Goal: Task Accomplishment & Management: Manage account settings

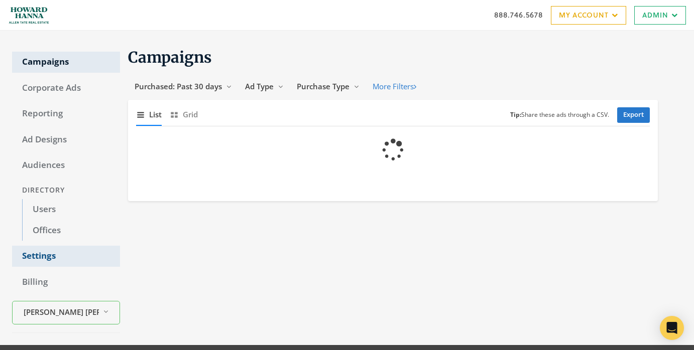
click at [73, 257] on link "Settings" at bounding box center [66, 256] width 108 height 21
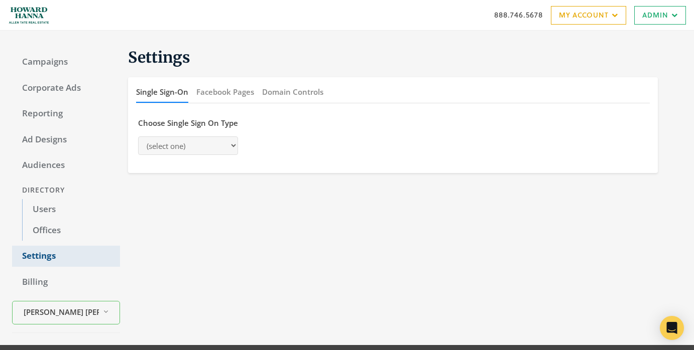
select select "[PERSON_NAME]"
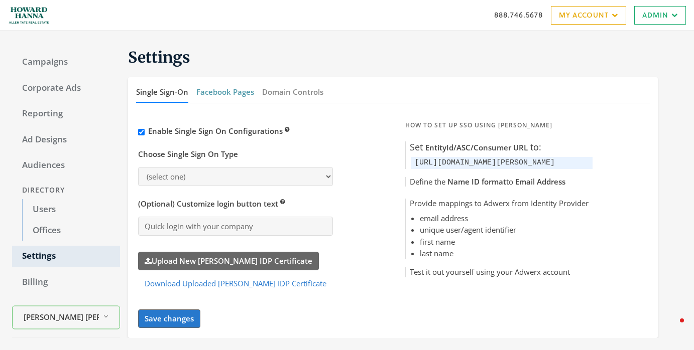
click at [232, 96] on button "Facebook Pages" at bounding box center [225, 92] width 58 height 22
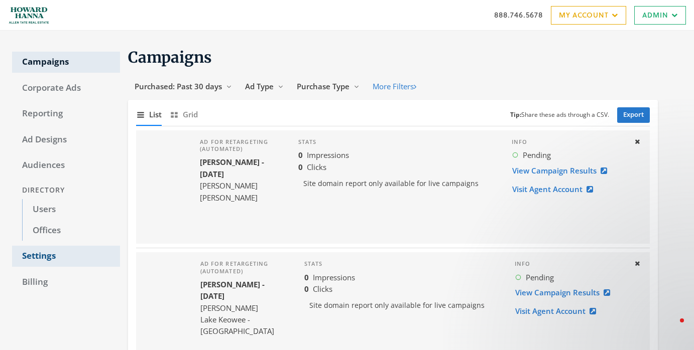
click at [56, 256] on link "Settings" at bounding box center [66, 256] width 108 height 21
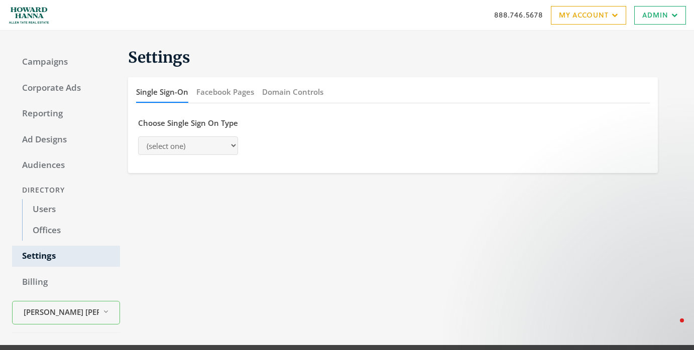
select select "[PERSON_NAME]"
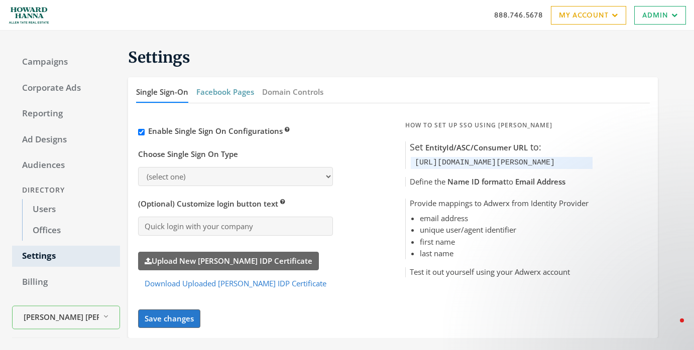
click at [223, 88] on button "Facebook Pages" at bounding box center [225, 92] width 58 height 22
